Goal: Task Accomplishment & Management: Manage account settings

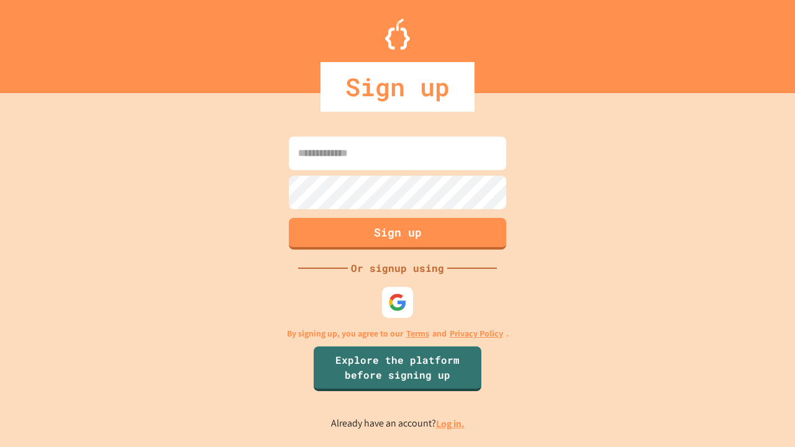
click at [451, 424] on link "Log in." at bounding box center [450, 423] width 29 height 13
